Goal: Task Accomplishment & Management: Use online tool/utility

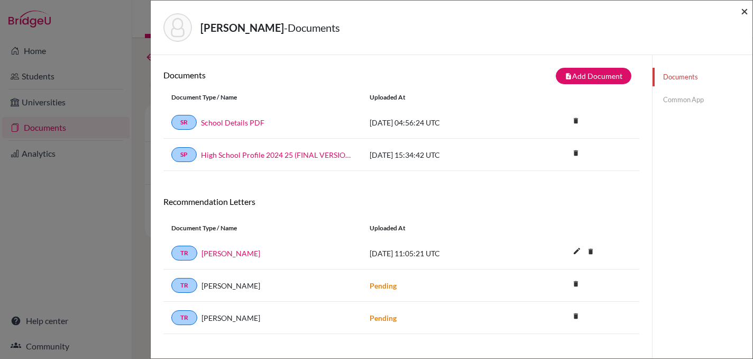
click at [747, 13] on span "×" at bounding box center [744, 10] width 7 height 15
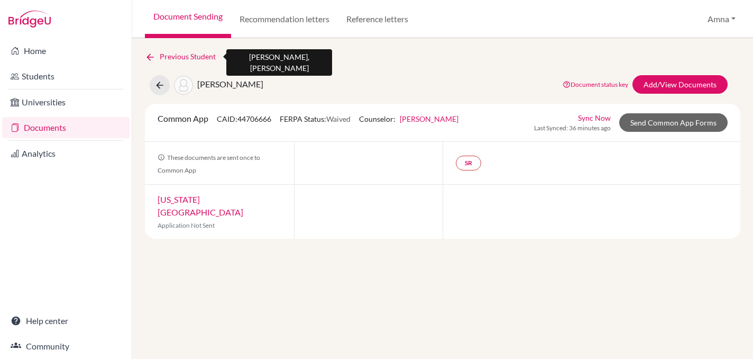
click at [153, 57] on icon at bounding box center [150, 57] width 11 height 11
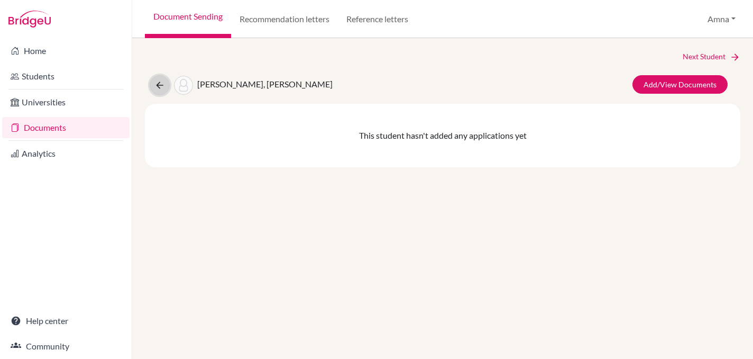
click at [160, 93] on button at bounding box center [160, 85] width 20 height 20
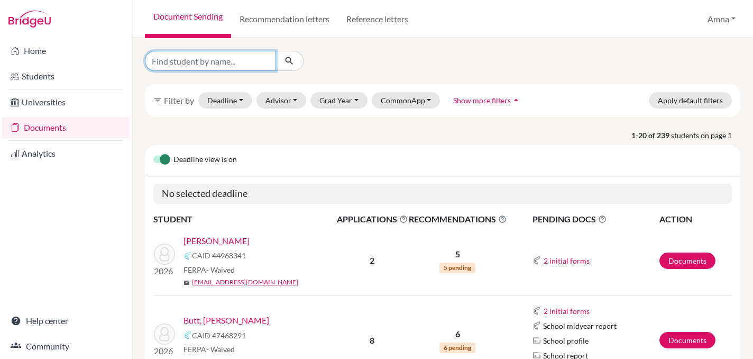
click at [219, 63] on input "Find student by name..." at bounding box center [210, 61] width 131 height 20
type input "naqi"
click button "submit" at bounding box center [290, 61] width 28 height 20
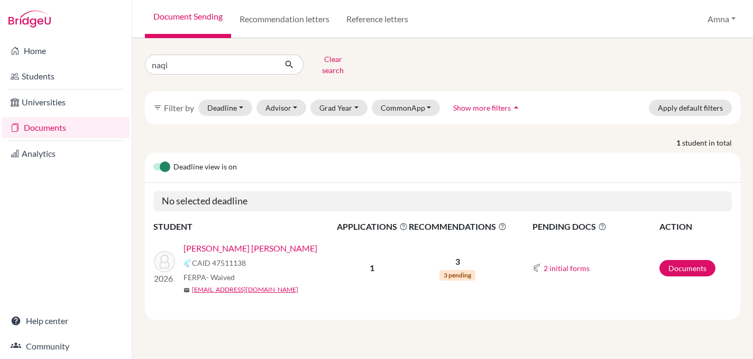
click at [264, 242] on link "Abbas, Syed Muhammad Naqi" at bounding box center [251, 248] width 134 height 13
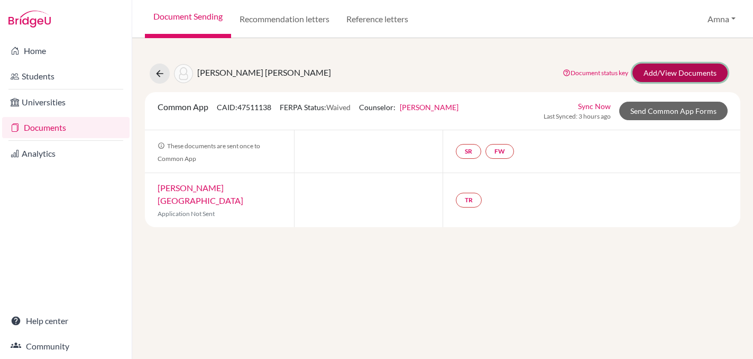
click at [681, 69] on link "Add/View Documents" at bounding box center [680, 72] width 95 height 19
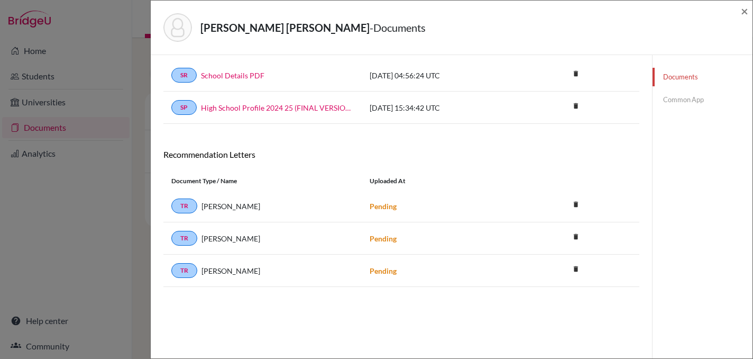
scroll to position [49, 0]
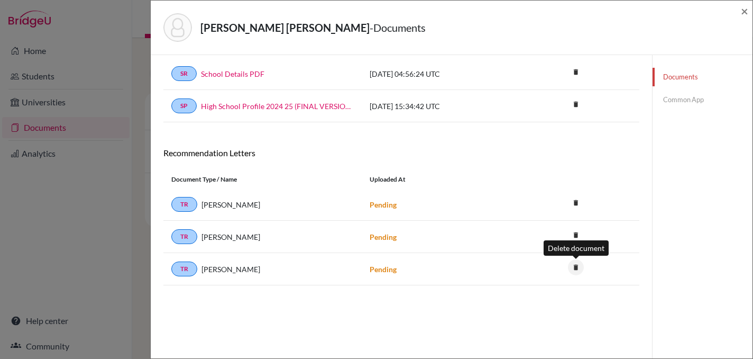
click at [576, 269] on icon "delete" at bounding box center [576, 267] width 16 height 16
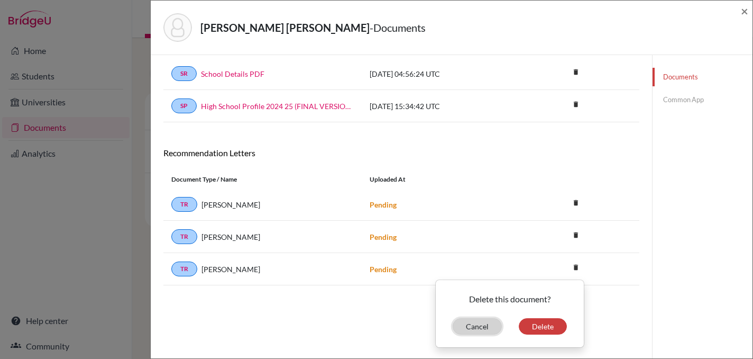
click at [468, 324] on button "Cancel" at bounding box center [477, 326] width 49 height 16
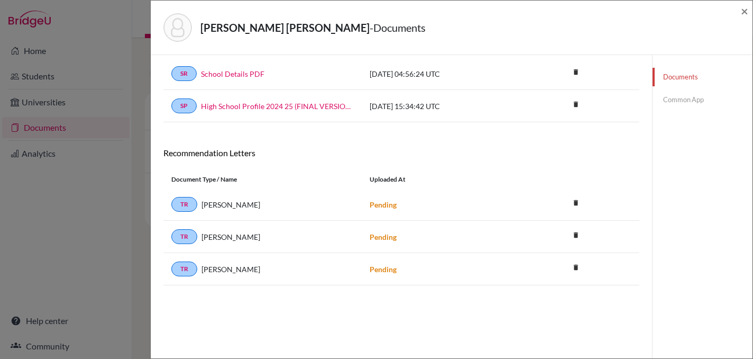
scroll to position [56, 0]
